Goal: Transaction & Acquisition: Register for event/course

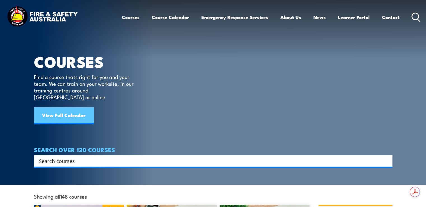
click at [75, 107] on link "View Full Calendar" at bounding box center [64, 115] width 60 height 17
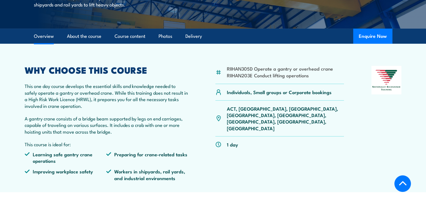
scroll to position [135, 0]
